Goal: Task Accomplishment & Management: Manage account settings

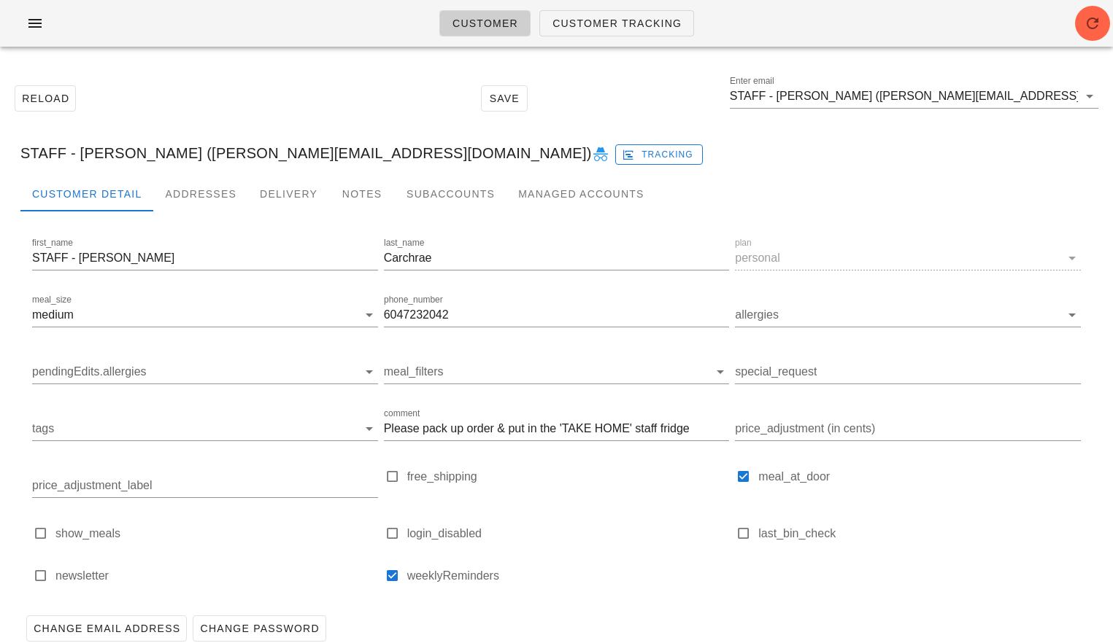
click at [9, 12] on div "Customer Customer Tracking" at bounding box center [556, 23] width 1113 height 47
click at [23, 15] on button "button" at bounding box center [35, 23] width 47 height 26
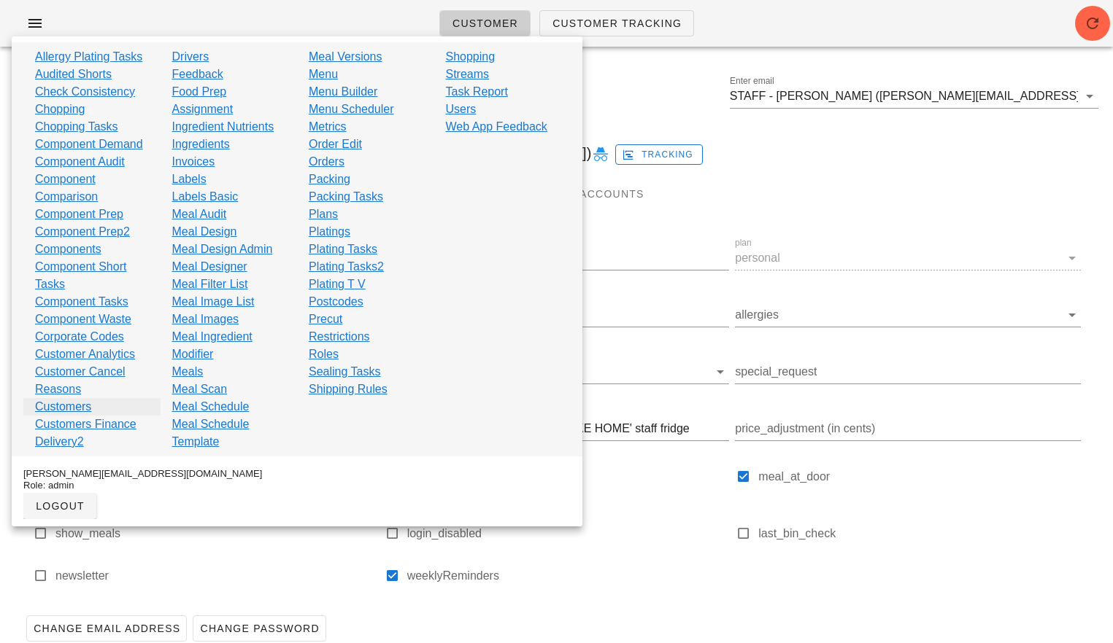
click at [60, 406] on link "Customers" at bounding box center [63, 407] width 56 height 18
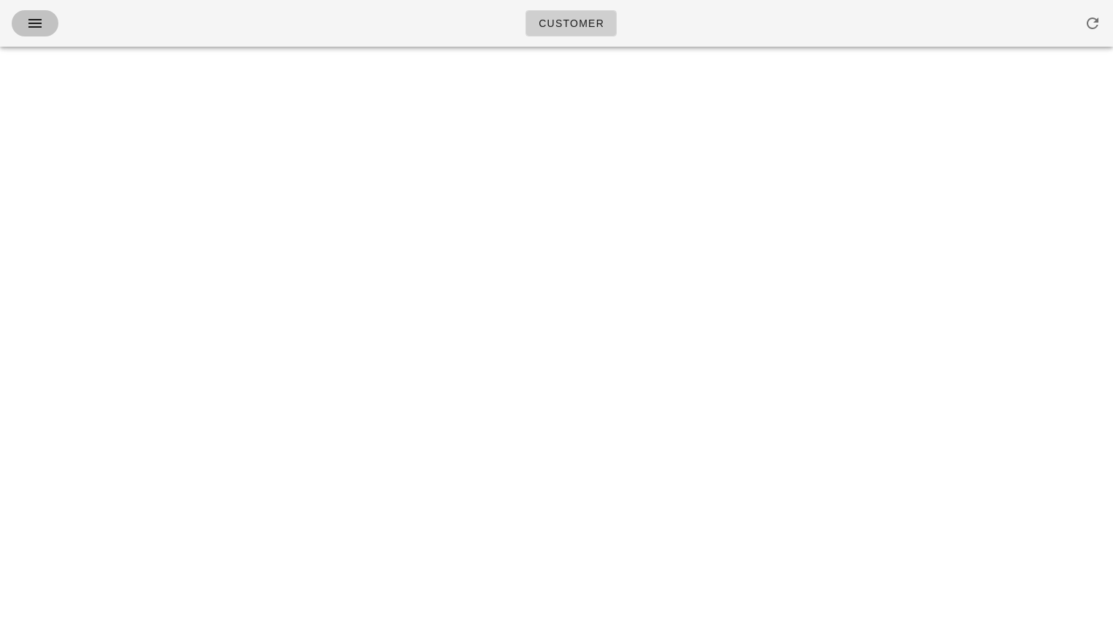
click at [30, 23] on icon "button" at bounding box center [35, 24] width 18 height 18
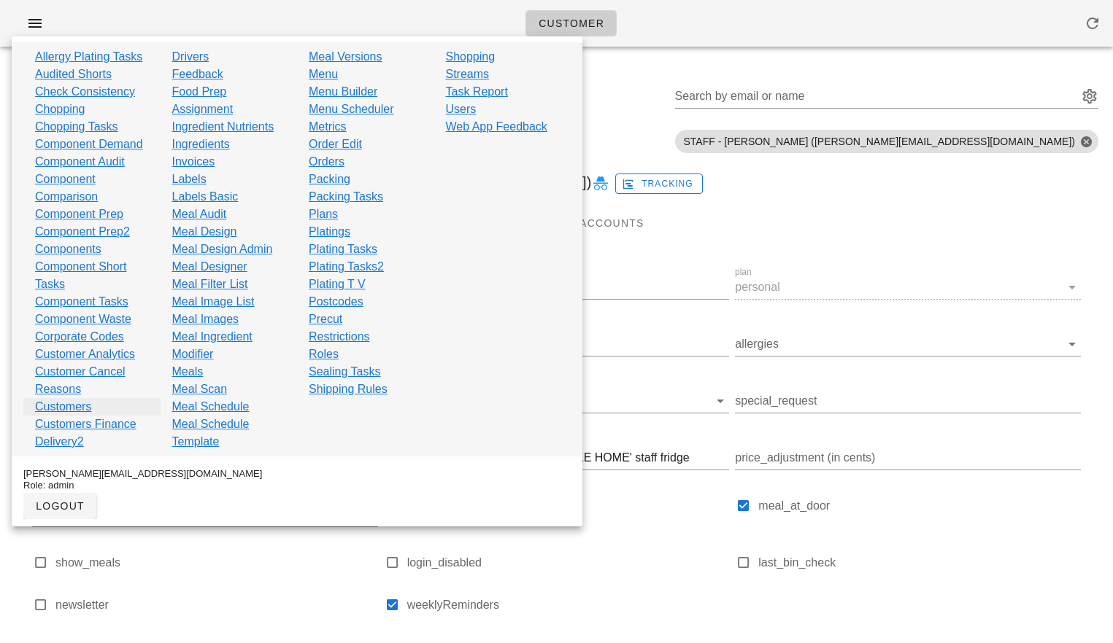
click at [59, 403] on link "Customers" at bounding box center [63, 407] width 56 height 18
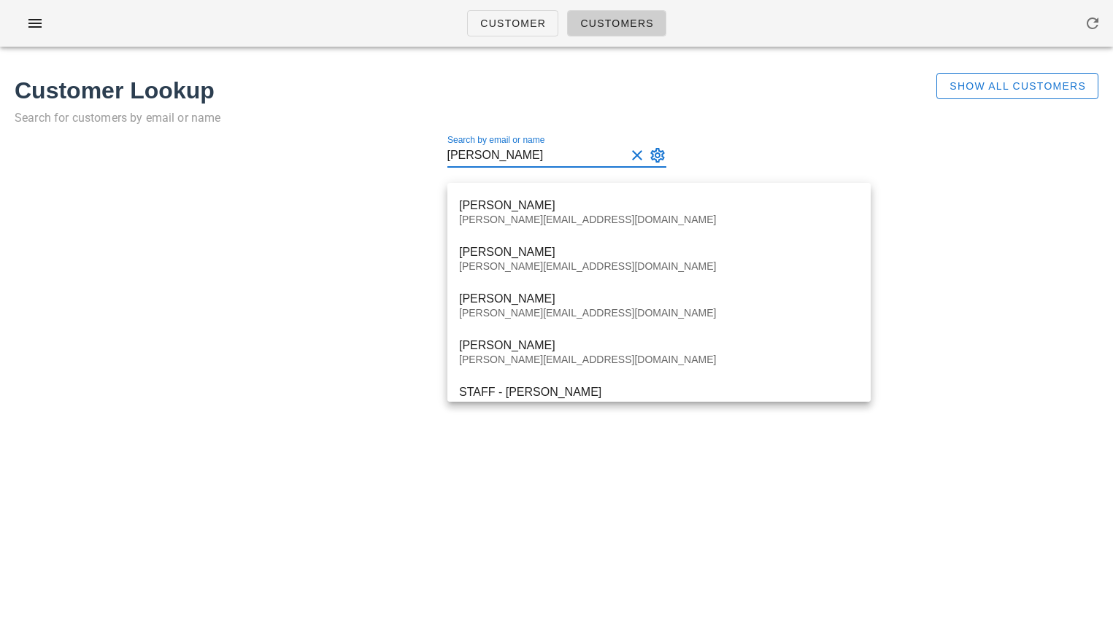
type input "tom carchrae"
click at [158, 467] on div "Customer Customers Customer Lookup Search for customers by email or name Show A…" at bounding box center [556, 321] width 1113 height 643
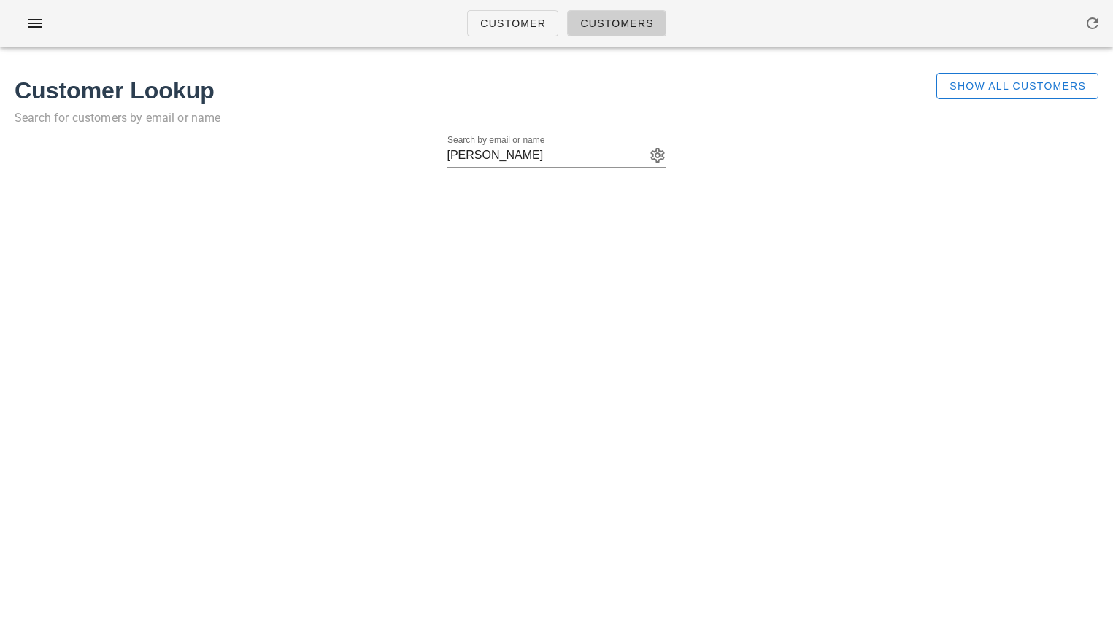
drag, startPoint x: 271, startPoint y: 502, endPoint x: 218, endPoint y: 422, distance: 96.3
click at [243, 472] on div "Customer Customers Customer Lookup Search for customers by email or name Show A…" at bounding box center [556, 321] width 1113 height 643
click at [1029, 309] on div "Customer Customers Customer Lookup Search for customers by email or name Show A…" at bounding box center [556, 321] width 1113 height 643
click at [519, 155] on input "tom carchrae" at bounding box center [536, 155] width 178 height 23
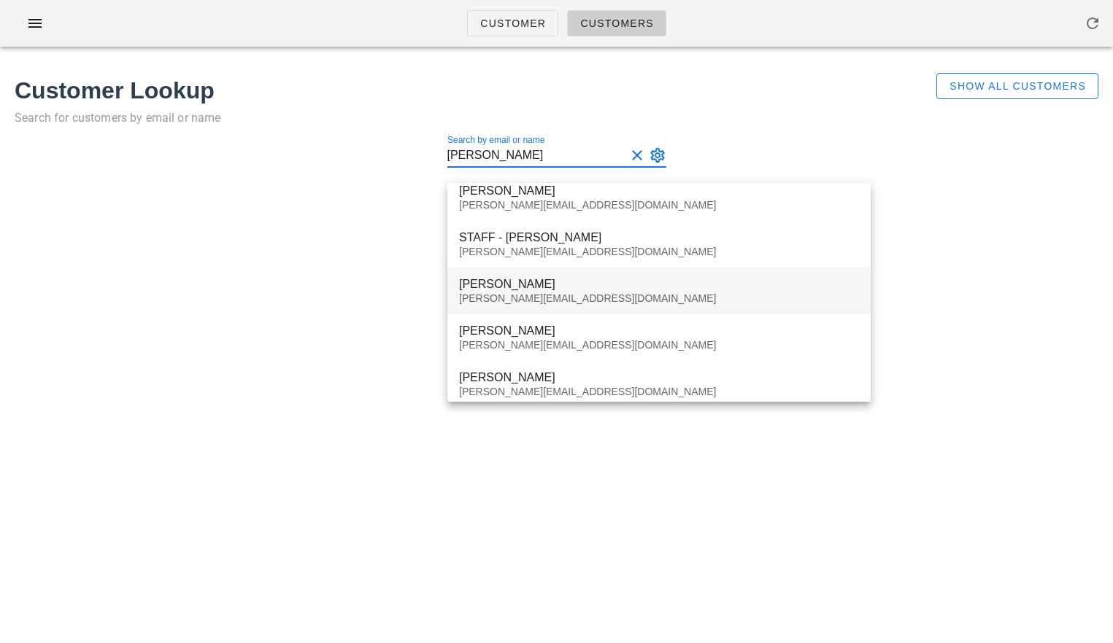
scroll to position [149, 0]
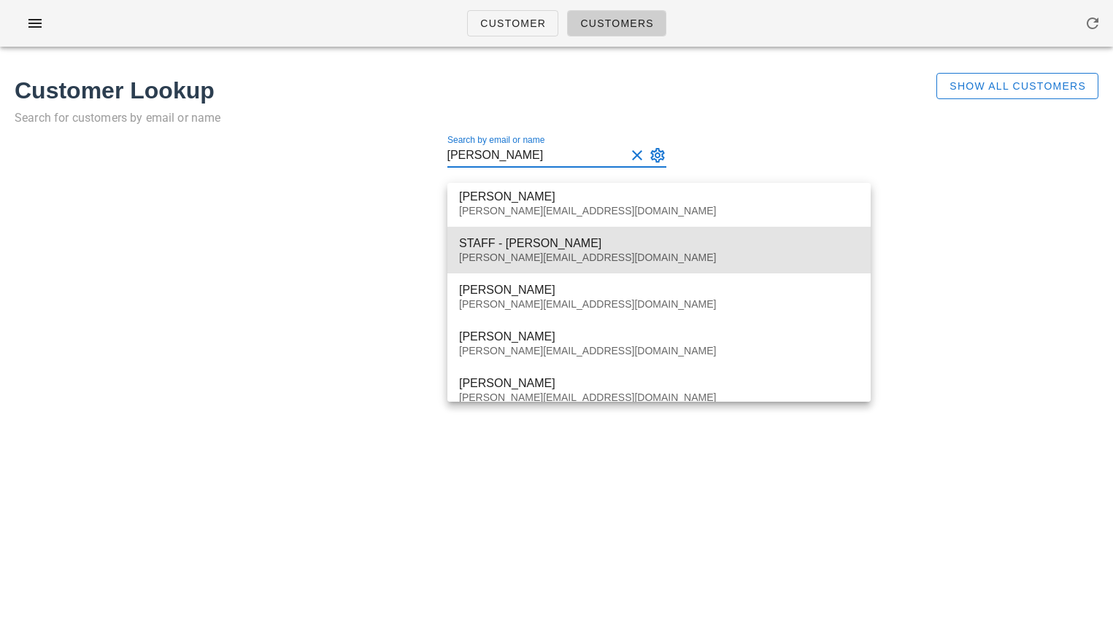
click at [532, 250] on div "STAFF - Tom Carchrae" at bounding box center [659, 243] width 400 height 14
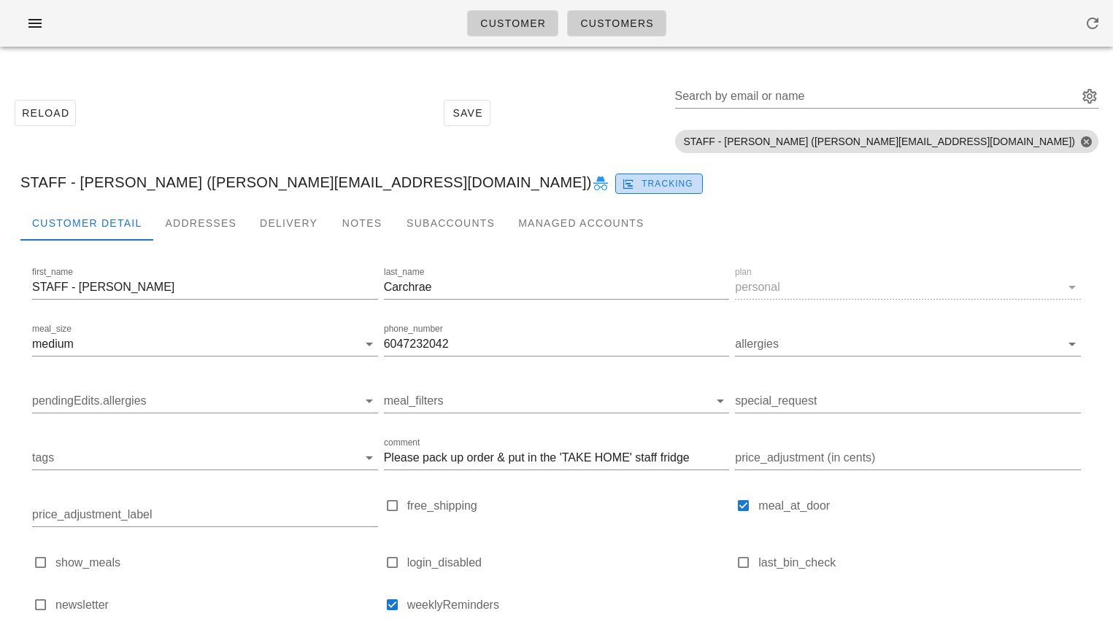
click at [625, 187] on span "Tracking" at bounding box center [659, 183] width 69 height 13
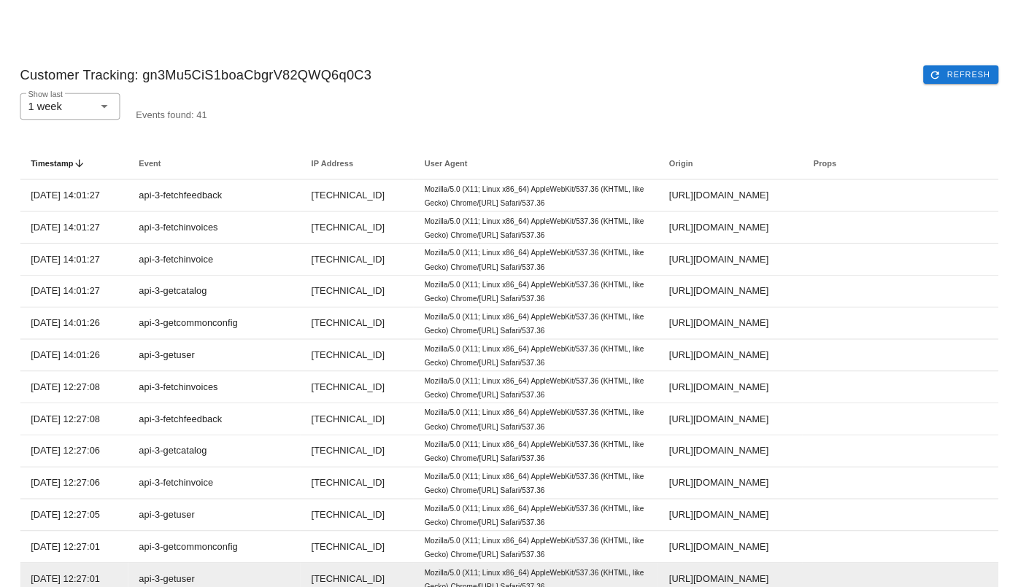
scroll to position [18, 0]
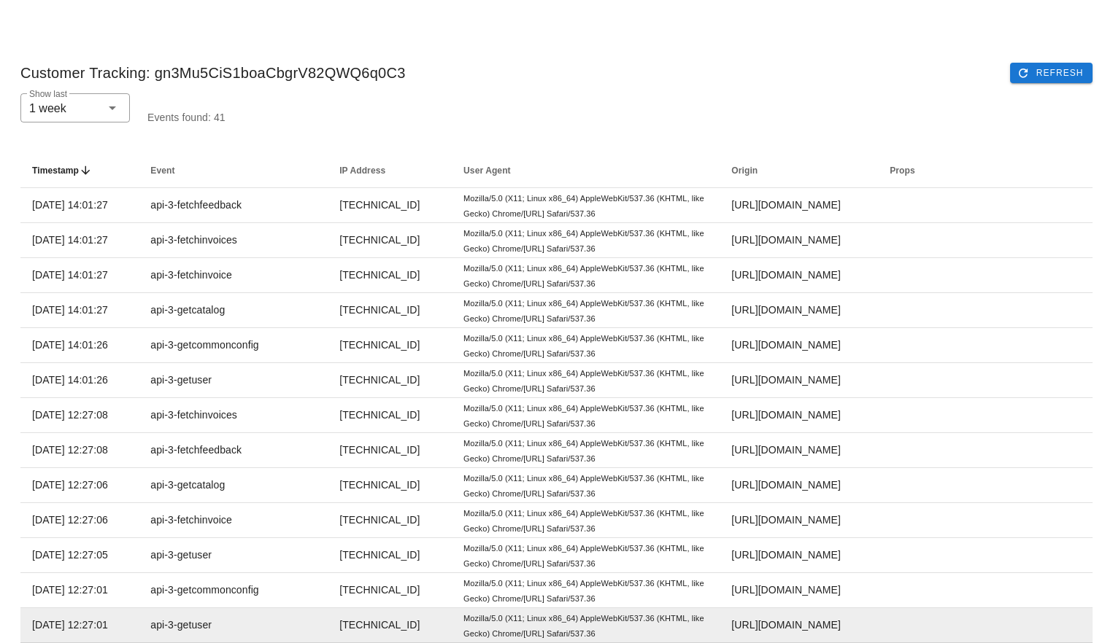
drag, startPoint x: 1017, startPoint y: 586, endPoint x: 915, endPoint y: 643, distance: 116.9
click at [1017, 586] on td at bounding box center [985, 590] width 214 height 35
